Goal: Transaction & Acquisition: Purchase product/service

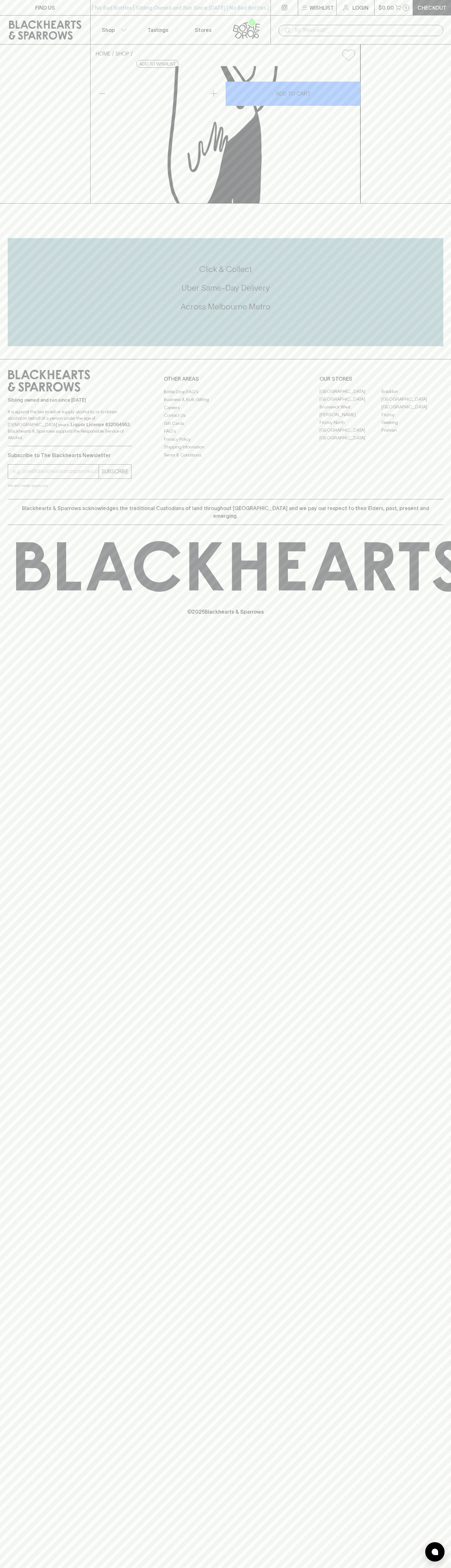
click at [230, 24] on icon at bounding box center [247, 29] width 36 height 21
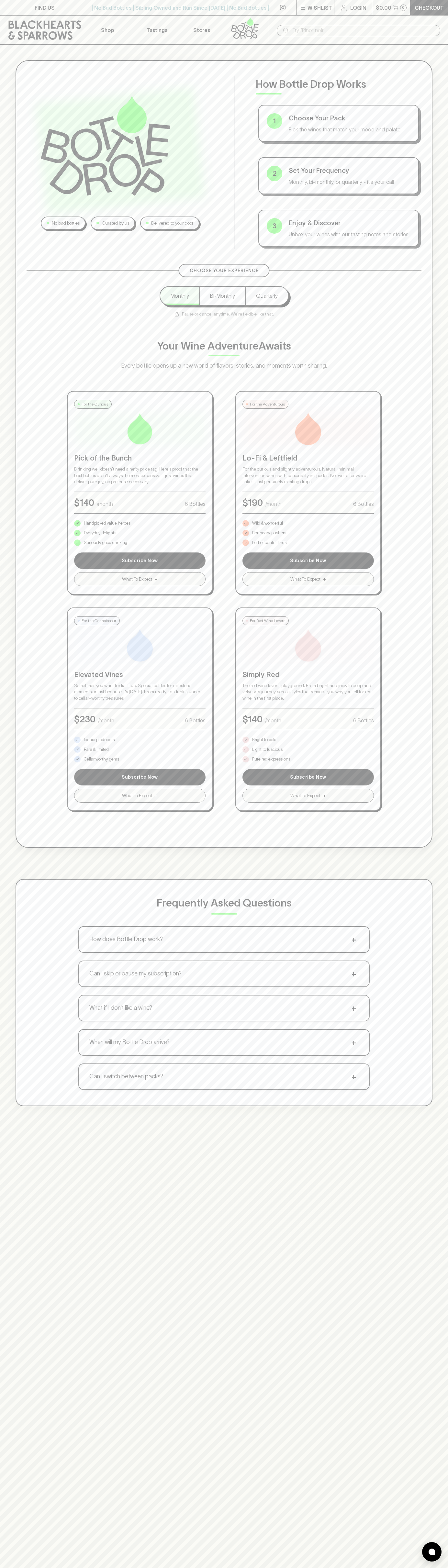
click at [196, 1573] on html "FIND US | No Bad Bottles | Sibling Owned and Run Since 2006 | No Bad Bottles | …" at bounding box center [224, 1014] width 448 height 2029
click at [18, 1131] on div "No bad bottles Curated by us Delivered to your door How Bottle Drop Works 1 Cho…" at bounding box center [224, 829] width 448 height 1568
click at [265, 740] on p "Bright to bold" at bounding box center [264, 740] width 24 height 7
